Goal: Task Accomplishment & Management: Use online tool/utility

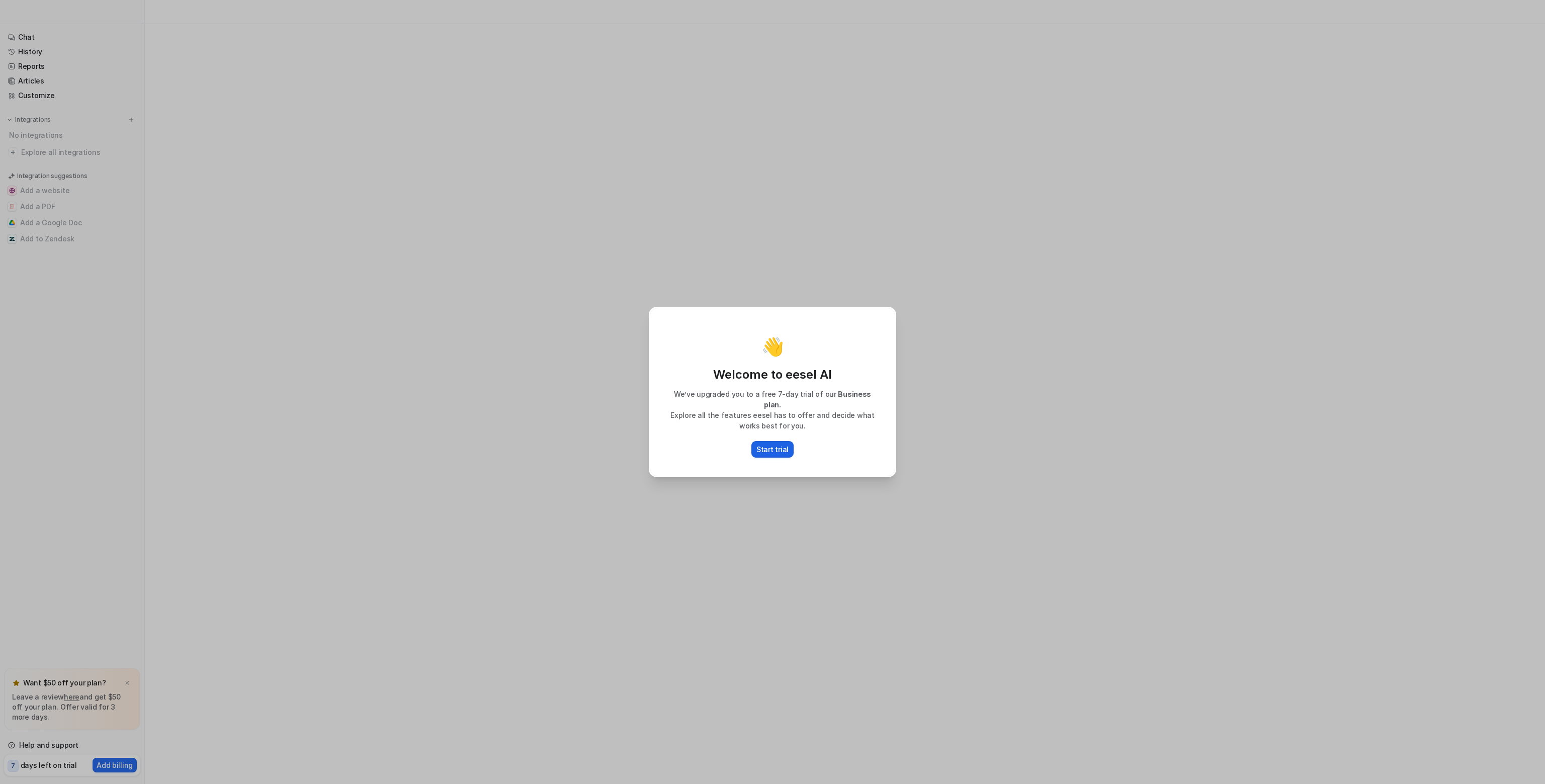
click at [780, 444] on p "Start trial" at bounding box center [772, 449] width 32 height 11
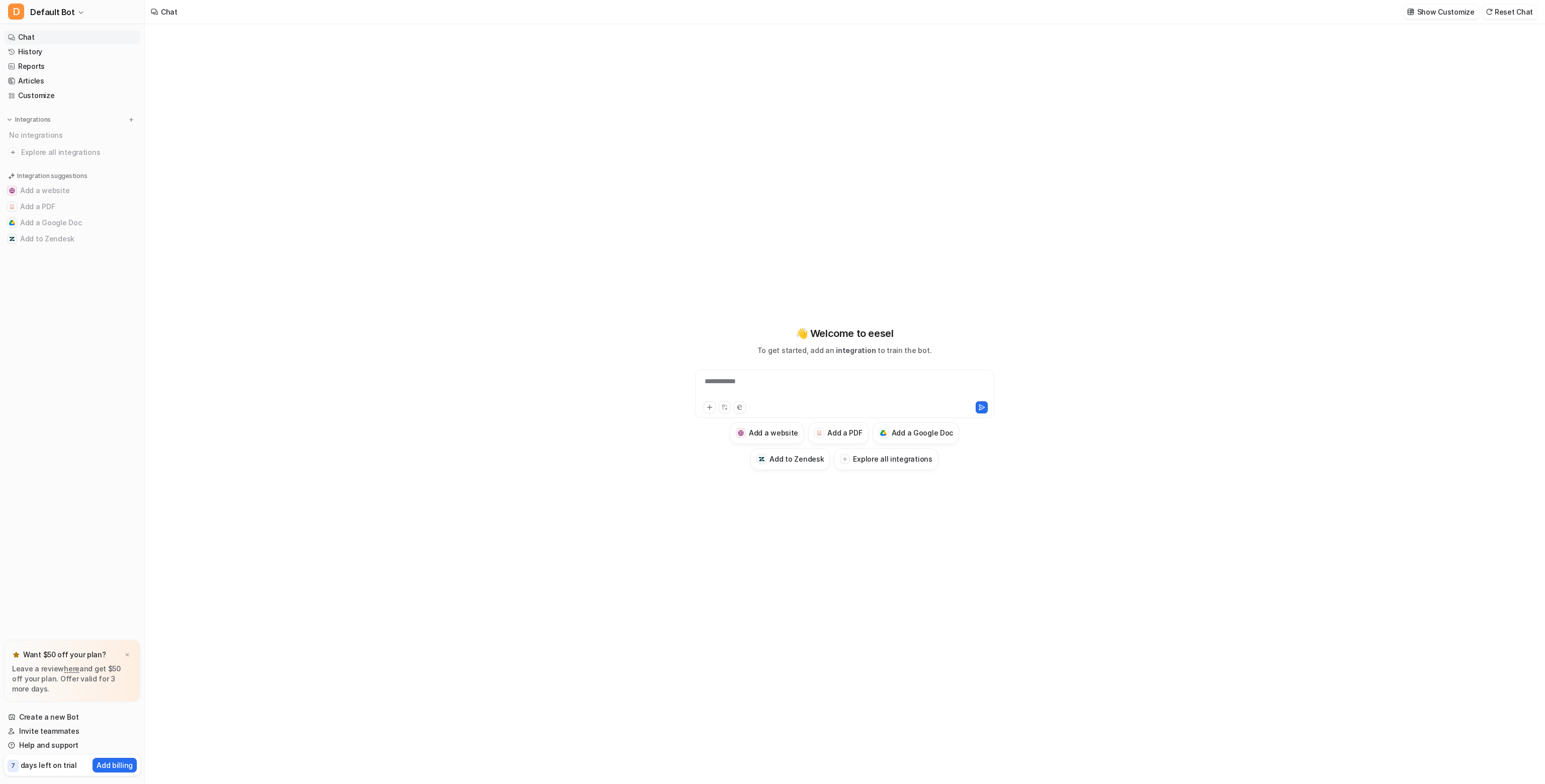
type textarea "**********"
click at [926, 436] on h3 "Add a Google Doc" at bounding box center [923, 433] width 62 height 11
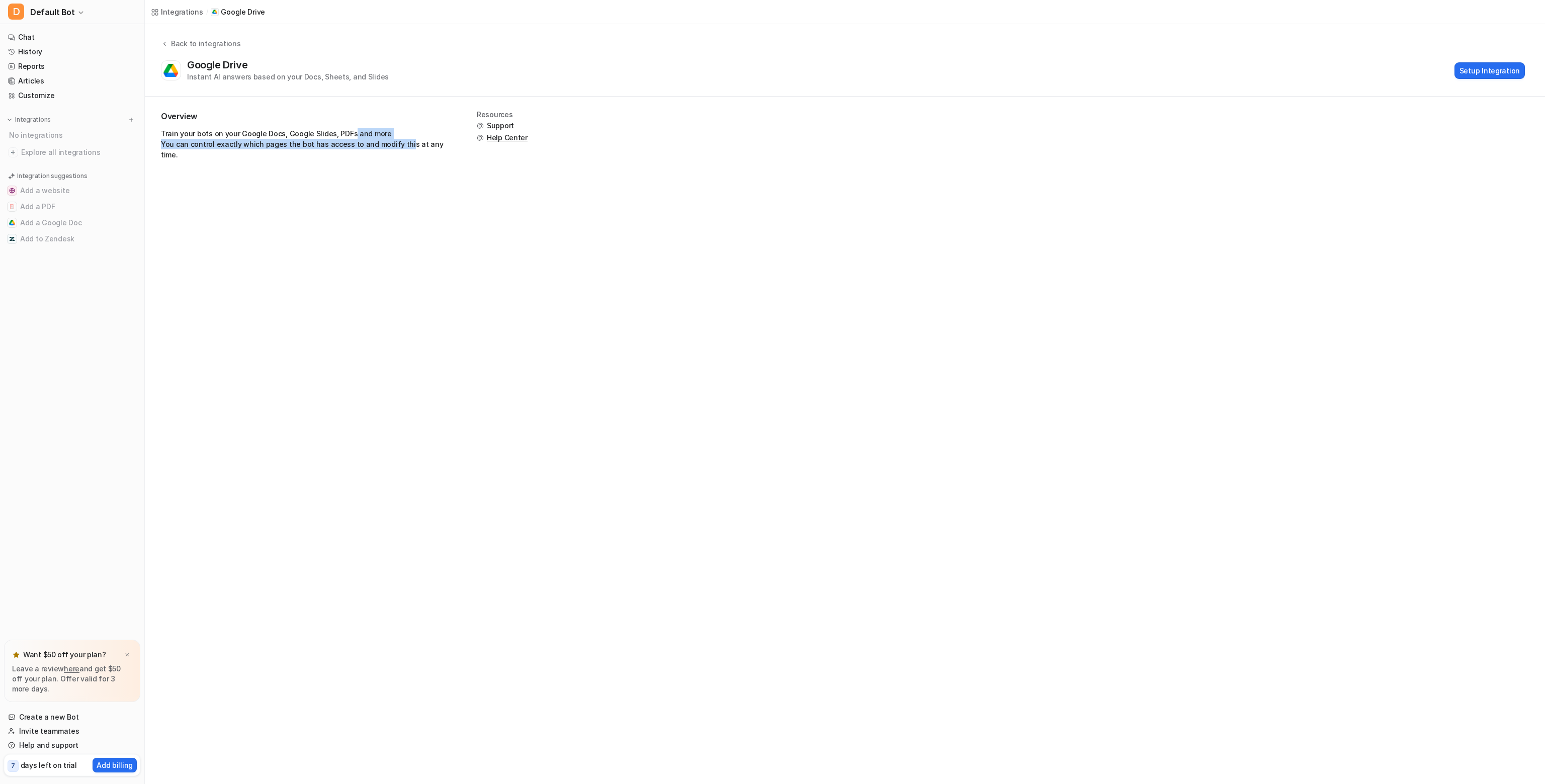
drag, startPoint x: 348, startPoint y: 133, endPoint x: 422, endPoint y: 201, distance: 100.5
click at [420, 199] on div "Integrations / Google Drive Back to integrations Google Drive Instant AI answer…" at bounding box center [772, 392] width 1545 height 784
click at [425, 201] on div "Integrations / Google Drive Back to integrations Google Drive Instant AI answer…" at bounding box center [772, 392] width 1545 height 784
